Goal: Task Accomplishment & Management: Manage account settings

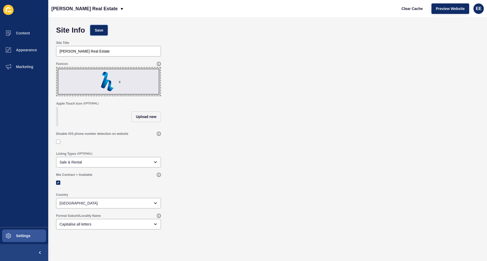
click at [98, 30] on span "Save" at bounding box center [99, 30] width 9 height 5
click at [121, 8] on icon at bounding box center [122, 9] width 2 height 2
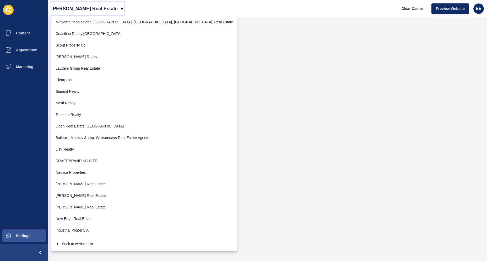
scroll to position [1, 0]
click at [80, 242] on div "Back to website list" at bounding box center [145, 242] width 178 height 9
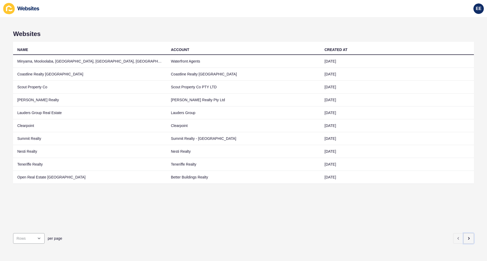
click at [469, 236] on button "button" at bounding box center [469, 238] width 10 height 10
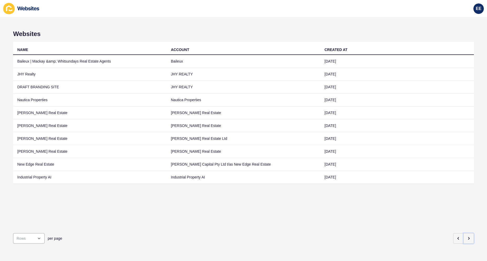
click at [467, 236] on icon "button" at bounding box center [469, 238] width 4 height 4
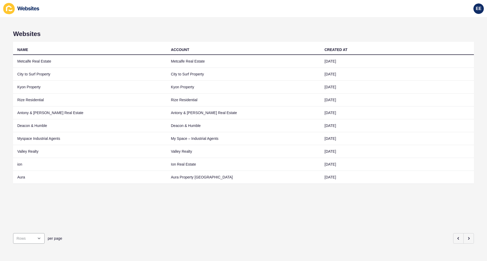
click at [41, 111] on td "Antony & [PERSON_NAME] Real Estate" at bounding box center [90, 112] width 154 height 13
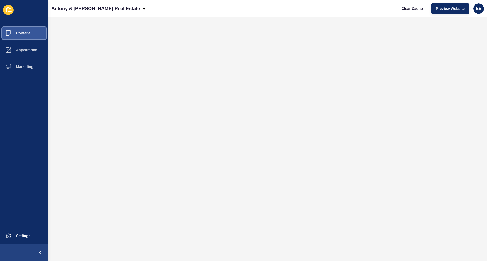
click at [19, 32] on span "Content" at bounding box center [14, 33] width 31 height 4
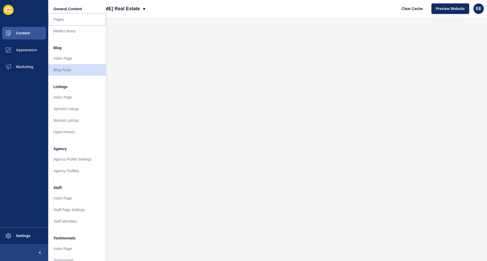
click at [54, 19] on link "Pages" at bounding box center [77, 20] width 58 height 12
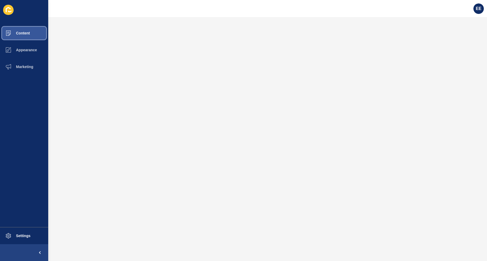
click at [17, 34] on span "Content" at bounding box center [14, 33] width 31 height 4
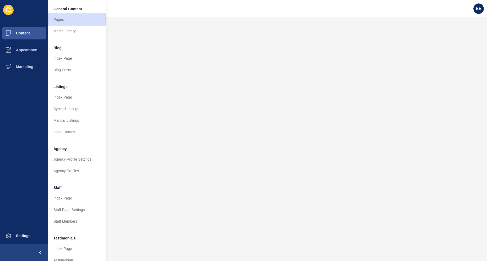
click at [59, 19] on link "Pages" at bounding box center [77, 20] width 58 height 12
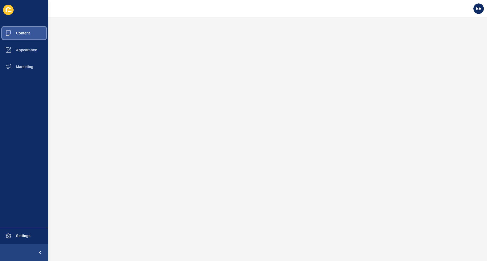
click at [16, 33] on span "Content" at bounding box center [14, 33] width 31 height 4
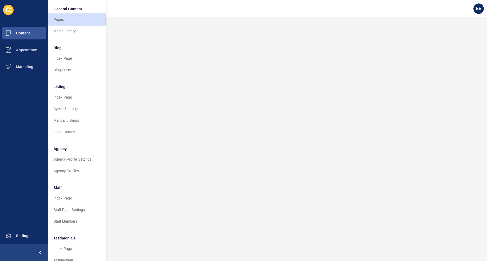
click at [59, 21] on link "Pages" at bounding box center [77, 20] width 58 height 12
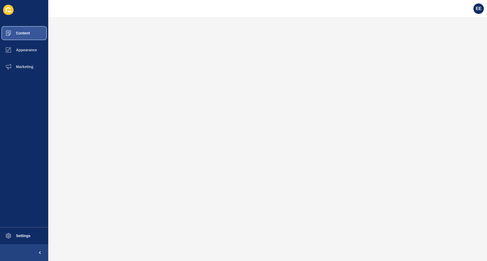
drag, startPoint x: 22, startPoint y: 30, endPoint x: 46, endPoint y: 31, distance: 23.9
click at [23, 30] on button "Content" at bounding box center [24, 33] width 48 height 17
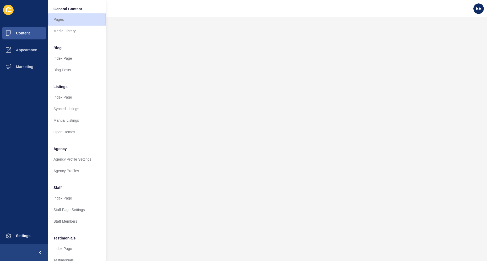
click at [67, 20] on link "Pages" at bounding box center [77, 20] width 58 height 12
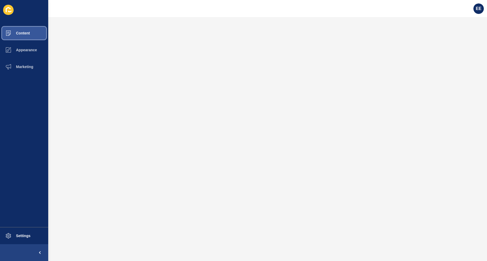
drag, startPoint x: 26, startPoint y: 31, endPoint x: 45, endPoint y: 27, distance: 19.2
click at [26, 31] on span "Content" at bounding box center [14, 33] width 31 height 4
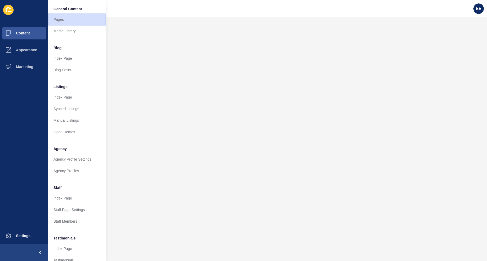
click at [64, 21] on link "Pages" at bounding box center [77, 20] width 58 height 12
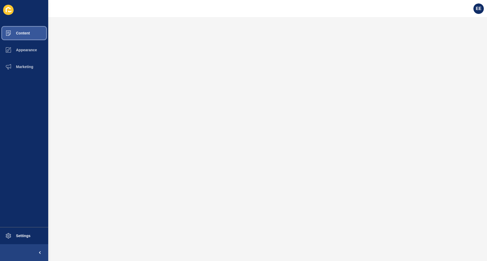
click at [25, 36] on button "Content" at bounding box center [24, 33] width 48 height 17
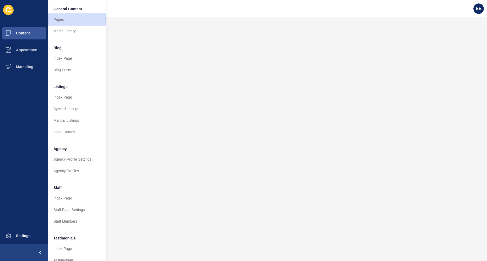
click at [58, 22] on link "Pages" at bounding box center [77, 20] width 58 height 12
